Goal: Transaction & Acquisition: Subscribe to service/newsletter

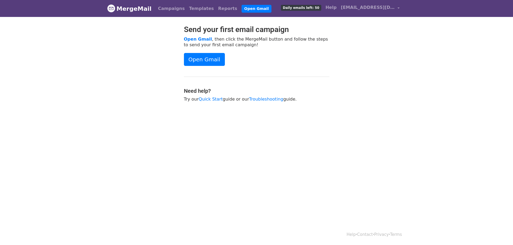
scroll to position [1, 0]
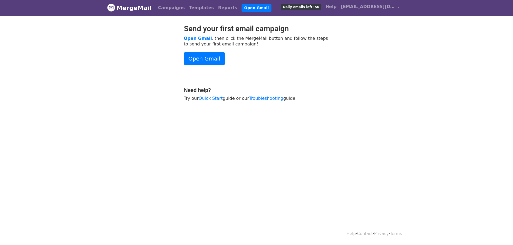
click at [122, 9] on link "MergeMail" at bounding box center [129, 7] width 44 height 11
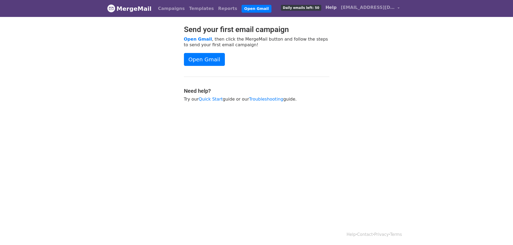
click at [338, 9] on link "Help" at bounding box center [330, 7] width 15 height 11
click at [321, 6] on span "Daily emails left: 50" at bounding box center [301, 8] width 40 height 6
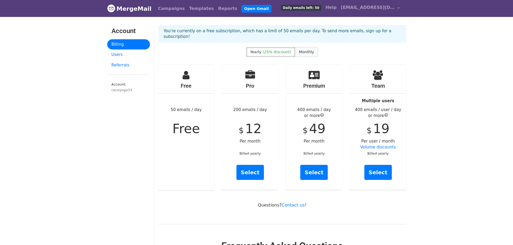
click at [302, 50] on span "Monthly" at bounding box center [306, 52] width 15 height 4
